Goal: Task Accomplishment & Management: Manage account settings

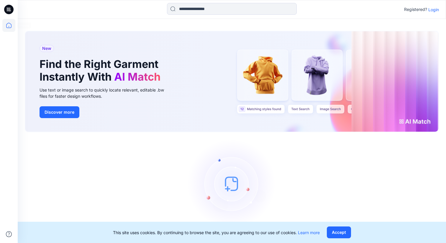
click at [7, 3] on icon at bounding box center [8, 9] width 9 height 19
click at [9, 12] on icon at bounding box center [8, 9] width 9 height 9
click at [7, 25] on icon at bounding box center [8, 25] width 13 height 13
click at [432, 11] on p "Login" at bounding box center [434, 9] width 11 height 6
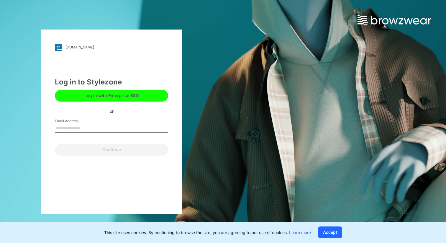
click at [70, 130] on input "Email Address" at bounding box center [111, 128] width 113 height 9
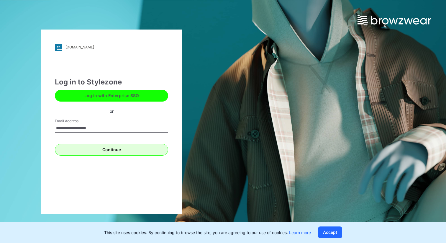
type input "**********"
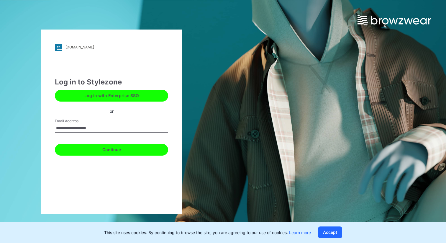
click at [97, 151] on button "Continue" at bounding box center [111, 150] width 113 height 12
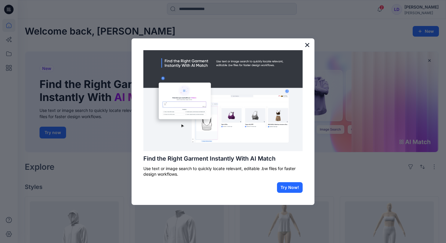
click at [305, 44] on button "×" at bounding box center [308, 44] width 6 height 9
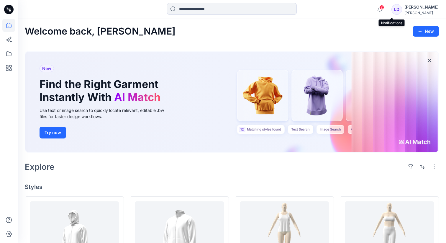
click at [384, 9] on span "2" at bounding box center [382, 7] width 5 height 5
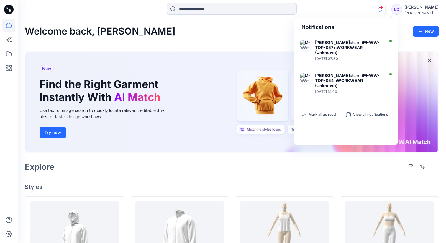
click at [427, 10] on div "[PERSON_NAME]" at bounding box center [422, 7] width 34 height 7
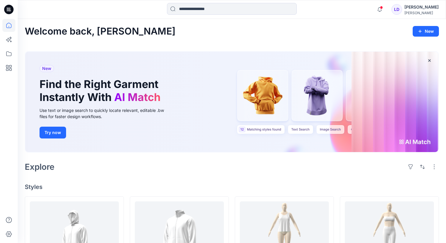
click at [10, 54] on icon at bounding box center [8, 53] width 13 height 13
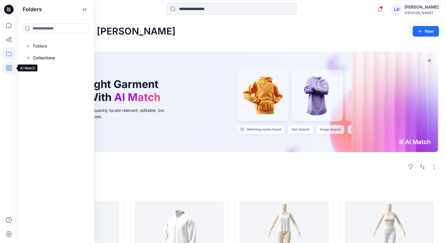
click at [10, 66] on icon at bounding box center [8, 67] width 13 height 13
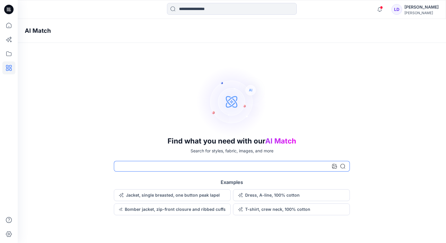
click at [148, 170] on input at bounding box center [232, 166] width 236 height 11
click at [9, 26] on icon at bounding box center [9, 26] width 0 height 1
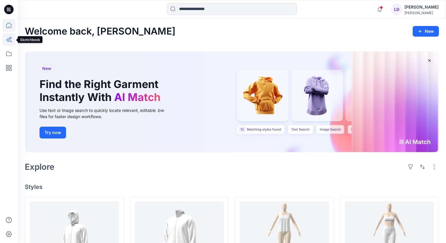
click at [7, 43] on icon at bounding box center [8, 39] width 13 height 13
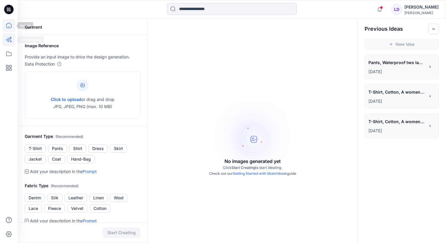
click at [7, 26] on icon at bounding box center [8, 25] width 13 height 13
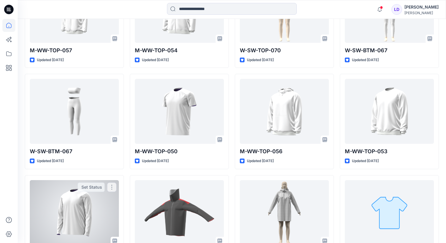
scroll to position [140, 0]
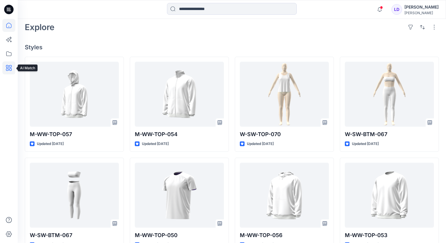
click at [8, 68] on icon at bounding box center [8, 67] width 13 height 13
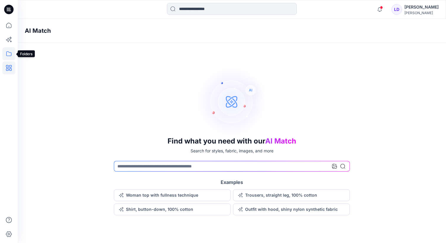
click at [6, 52] on icon at bounding box center [8, 53] width 5 height 5
